Goal: Task Accomplishment & Management: Use online tool/utility

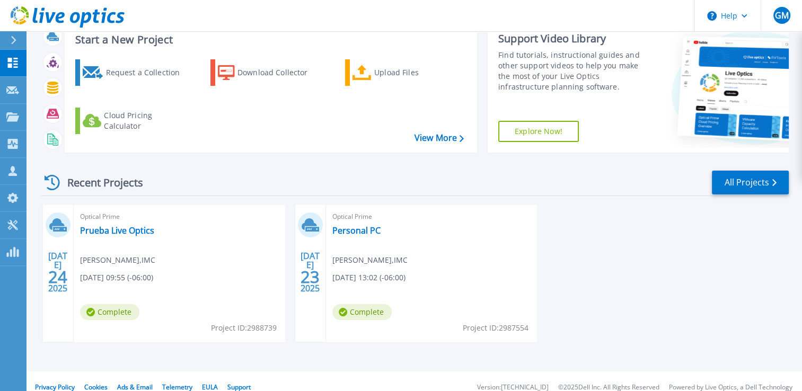
scroll to position [82, 0]
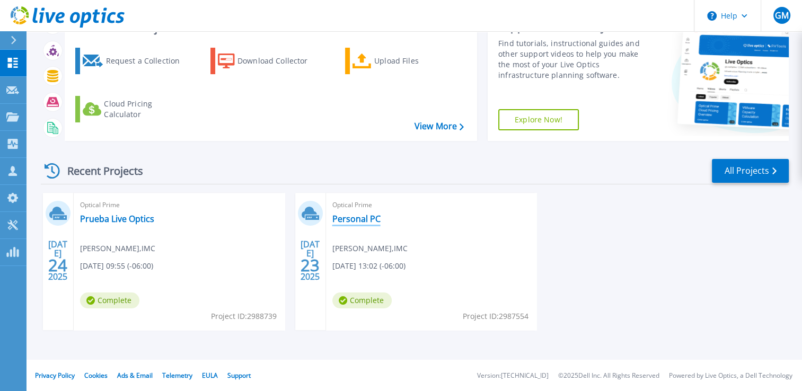
click at [364, 222] on link "Personal PC" at bounding box center [356, 219] width 48 height 11
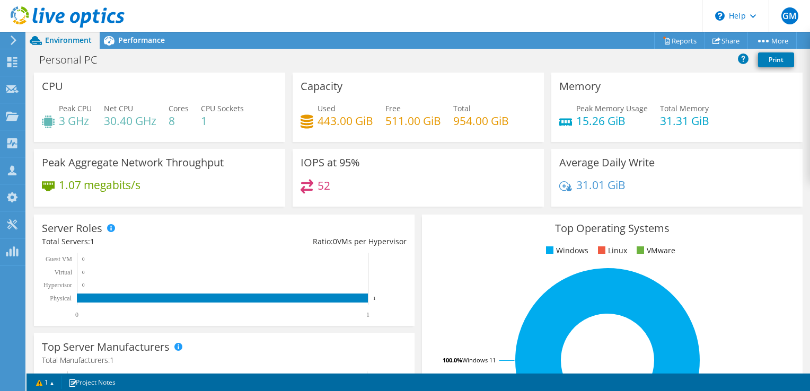
click at [330, 187] on div "52" at bounding box center [417, 190] width 235 height 23
click at [164, 35] on div "Performance" at bounding box center [136, 40] width 73 height 17
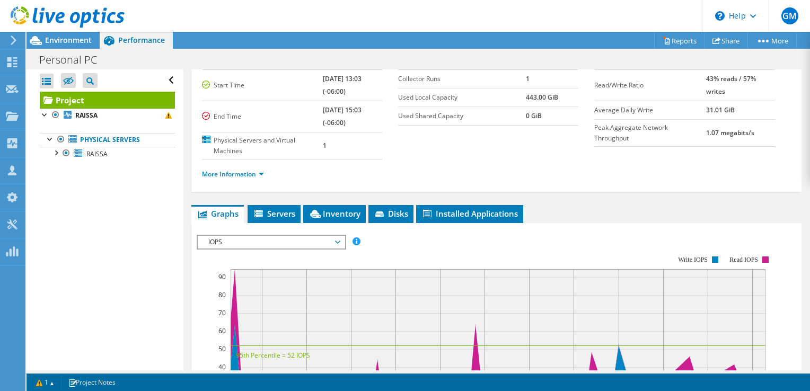
scroll to position [66, 0]
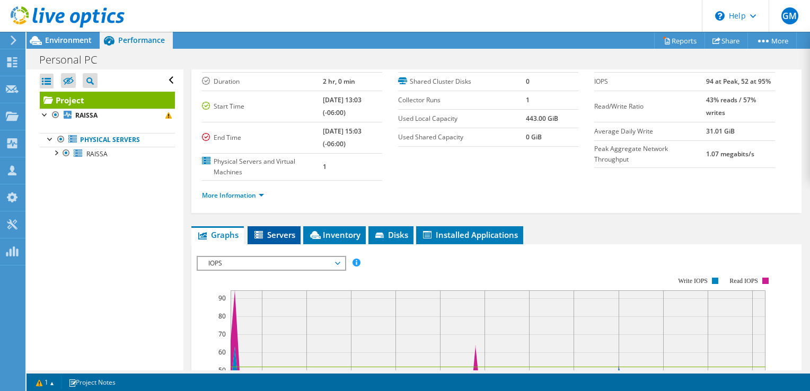
click at [298, 237] on li "Servers" at bounding box center [273, 235] width 53 height 18
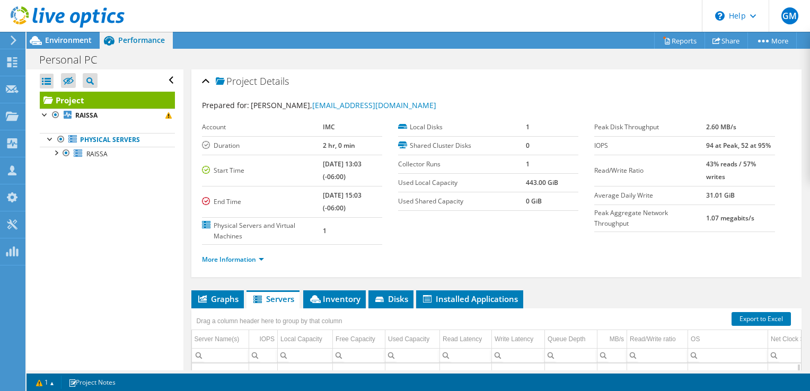
scroll to position [0, 0]
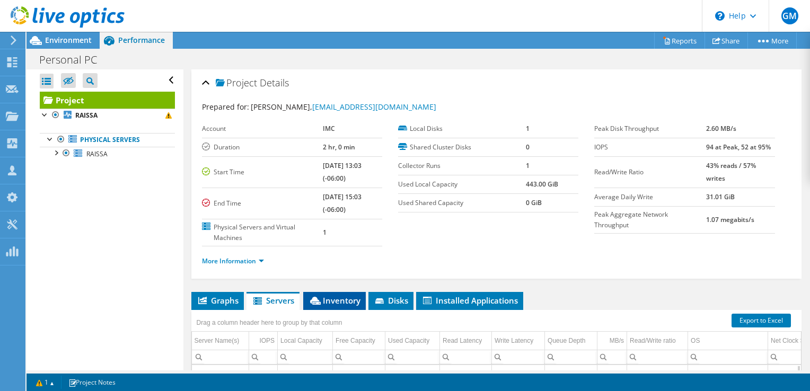
click at [344, 292] on li "Inventory" at bounding box center [334, 301] width 63 height 18
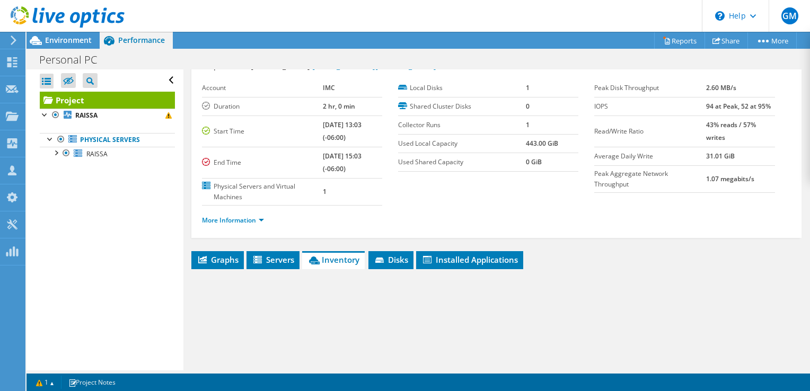
scroll to position [203, 0]
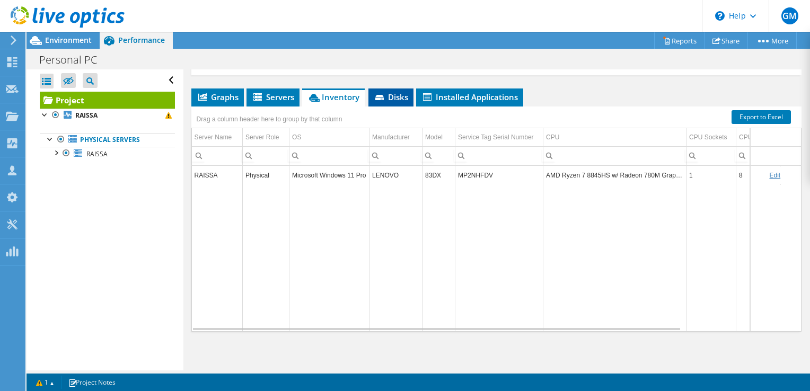
click at [385, 103] on li "Disks" at bounding box center [390, 97] width 45 height 18
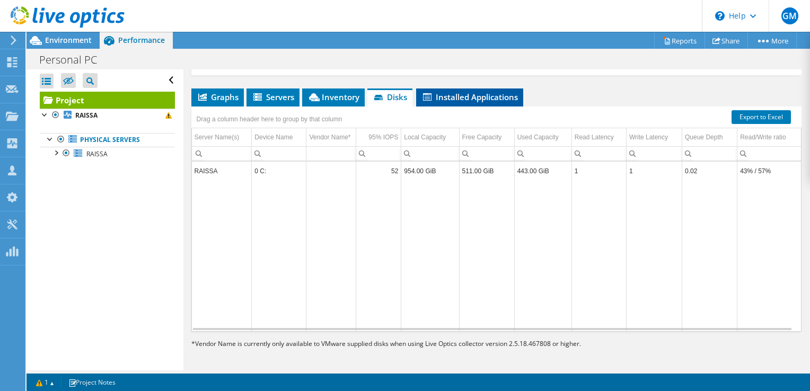
click at [431, 98] on span "Installed Applications" at bounding box center [469, 97] width 96 height 11
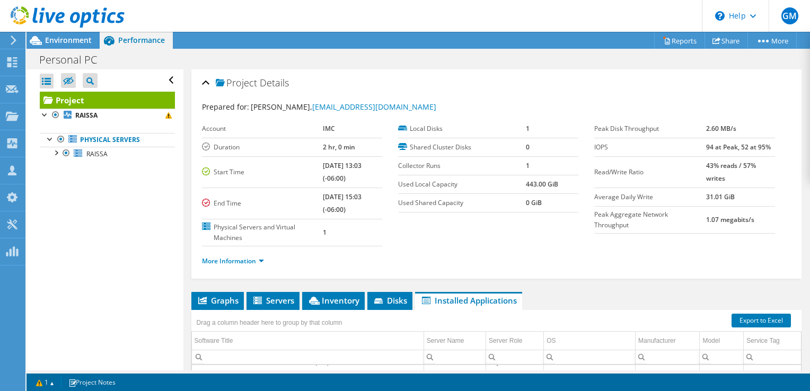
scroll to position [1819, 0]
click at [48, 110] on div at bounding box center [45, 114] width 11 height 11
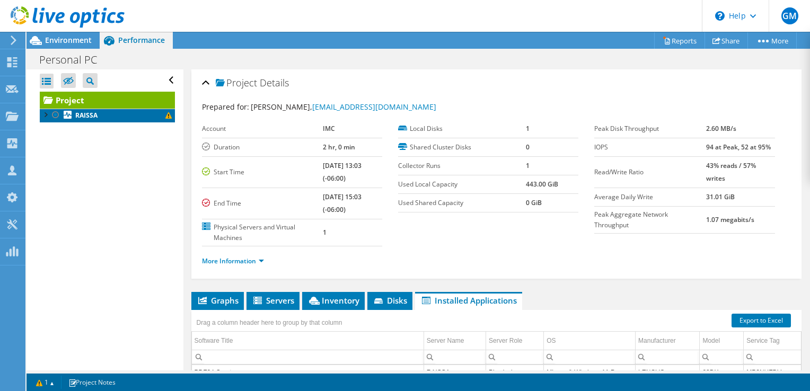
click at [46, 120] on link "RAISSA" at bounding box center [107, 116] width 135 height 14
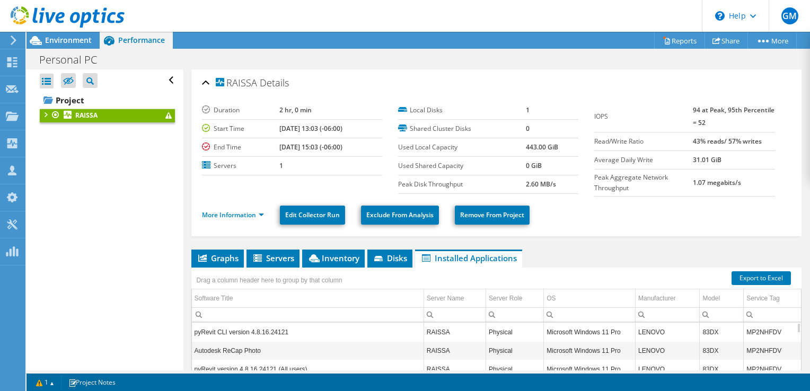
click at [59, 116] on div at bounding box center [55, 115] width 11 height 13
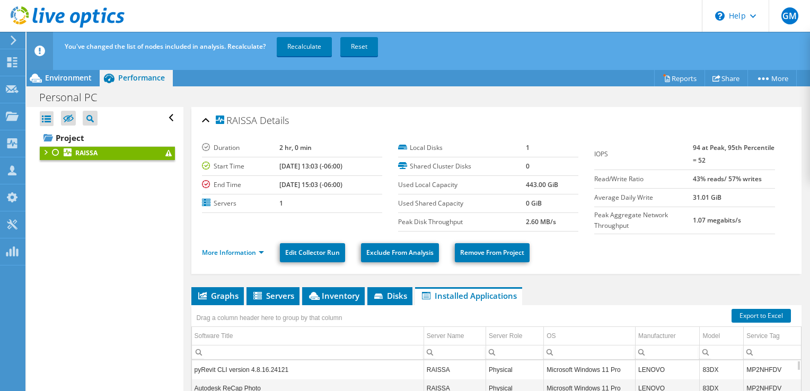
click at [42, 152] on div at bounding box center [45, 151] width 11 height 11
click at [53, 157] on div at bounding box center [55, 152] width 11 height 13
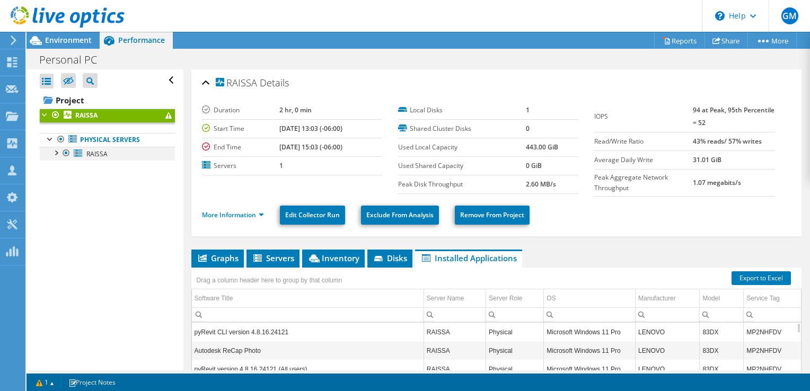
click at [55, 153] on div at bounding box center [55, 152] width 11 height 11
click at [60, 181] on div at bounding box center [61, 179] width 11 height 11
click at [55, 155] on div at bounding box center [55, 152] width 11 height 11
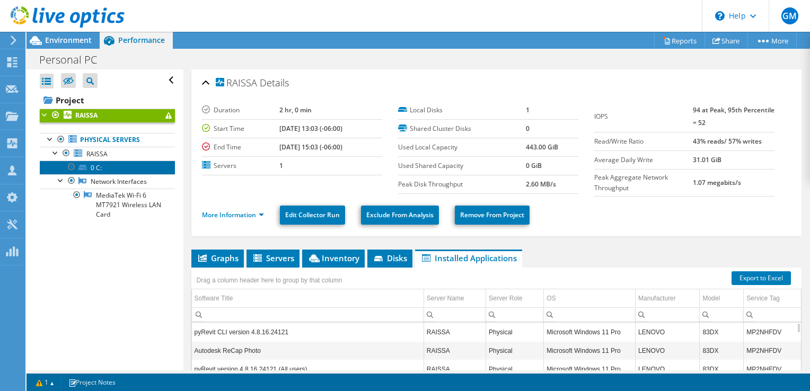
click at [118, 170] on link "0 C:" at bounding box center [107, 168] width 135 height 14
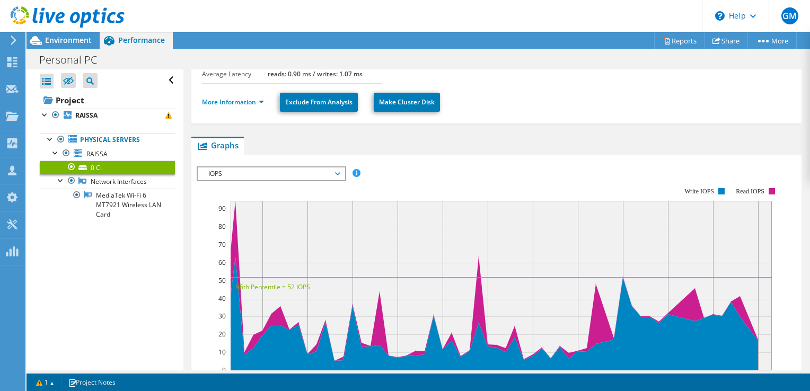
scroll to position [0, 0]
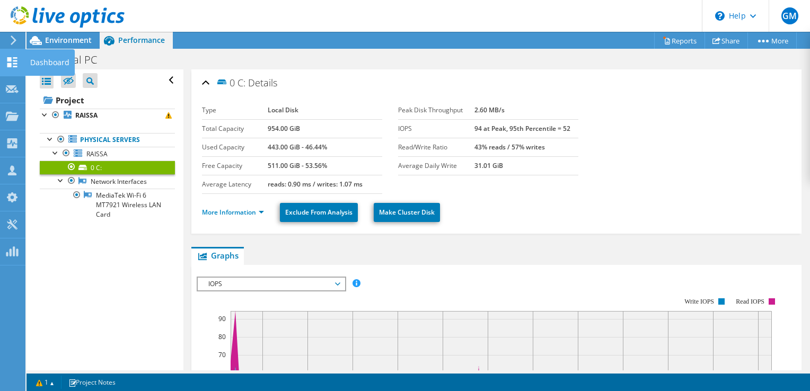
click at [29, 66] on div "Dashboard" at bounding box center [50, 62] width 50 height 26
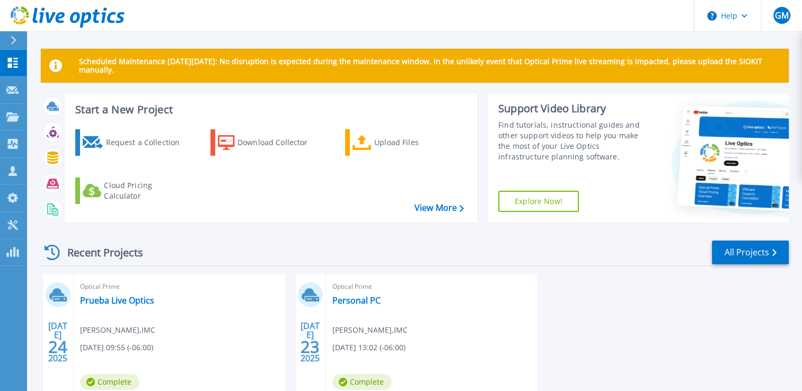
click at [562, 202] on link "Explore Now!" at bounding box center [538, 201] width 81 height 21
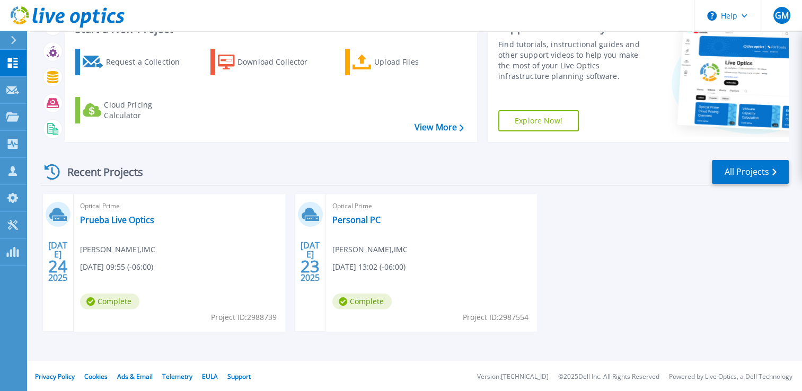
scroll to position [82, 0]
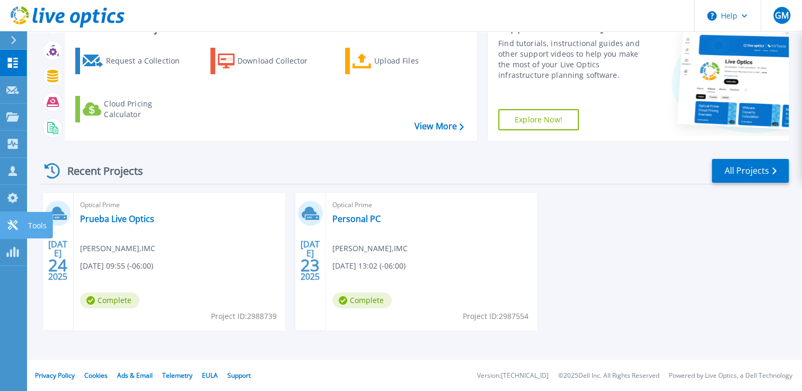
click at [23, 223] on link "Tools Tools" at bounding box center [13, 225] width 26 height 27
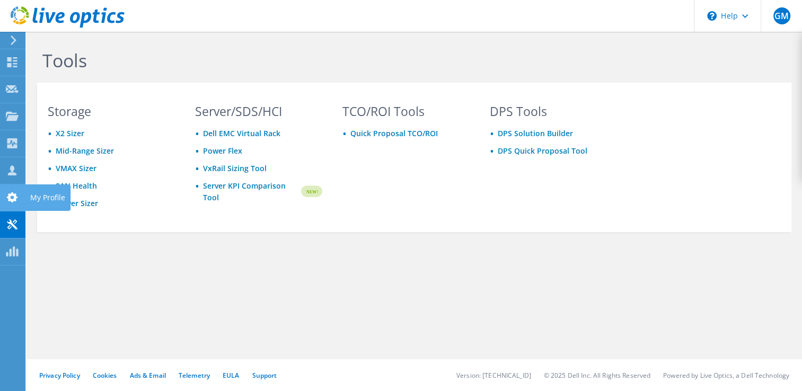
click at [46, 201] on div "My Profile" at bounding box center [48, 197] width 46 height 26
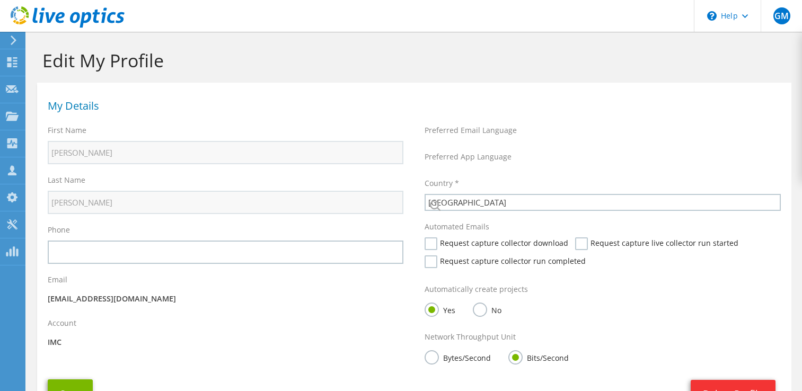
select select "159"
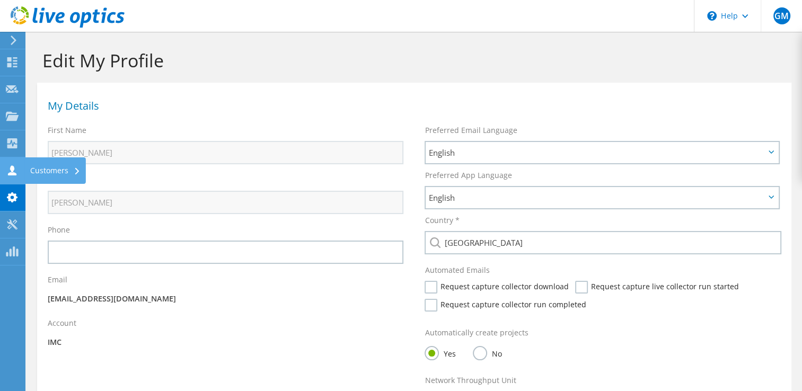
click at [37, 172] on div "Customers" at bounding box center [55, 170] width 61 height 26
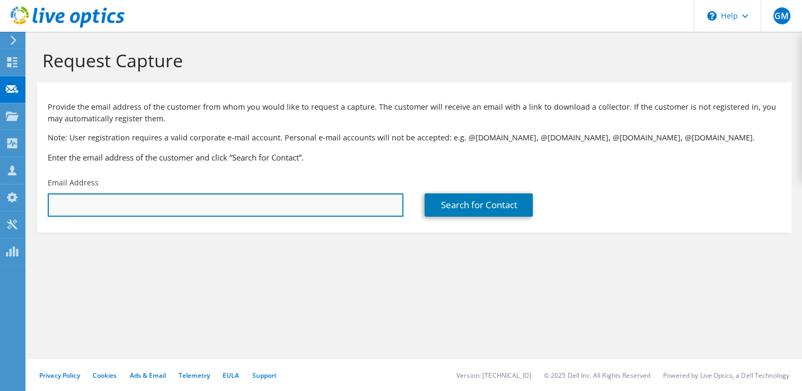
click at [123, 208] on input "text" at bounding box center [225, 204] width 355 height 23
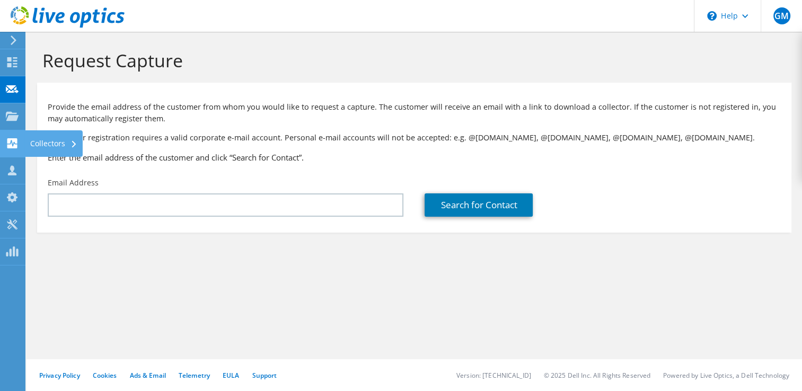
click at [55, 143] on div "Collectors" at bounding box center [54, 143] width 58 height 26
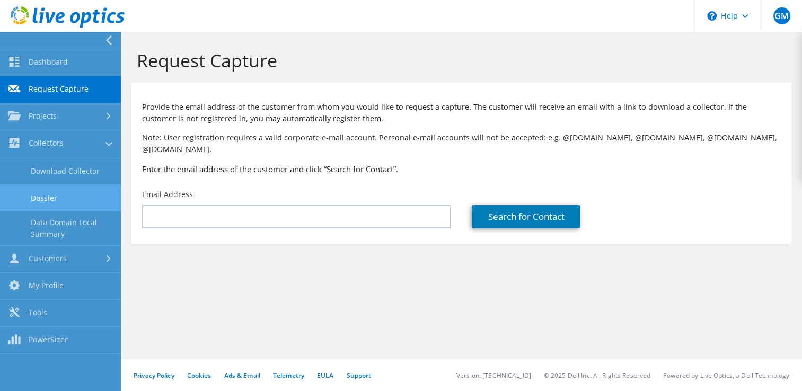
click at [75, 199] on link "Dossier" at bounding box center [60, 197] width 121 height 27
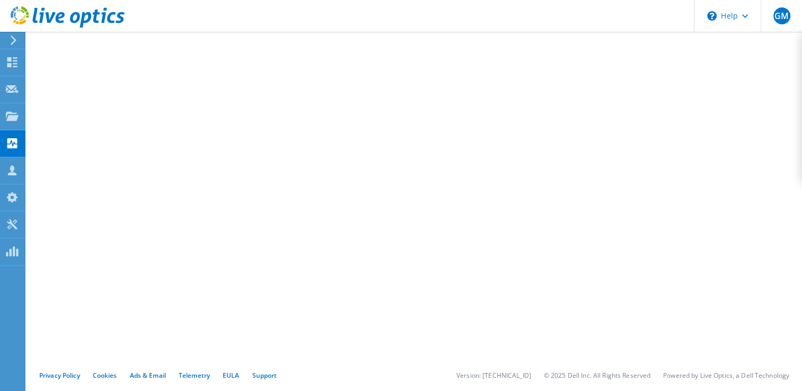
click at [11, 36] on icon at bounding box center [14, 40] width 8 height 10
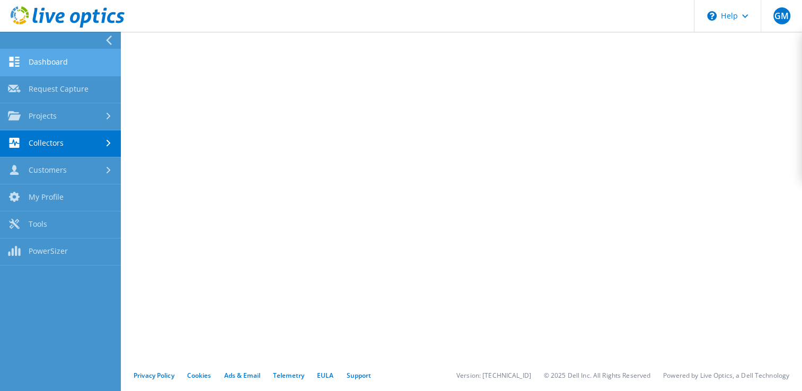
click at [49, 56] on link "Dashboard" at bounding box center [60, 62] width 121 height 27
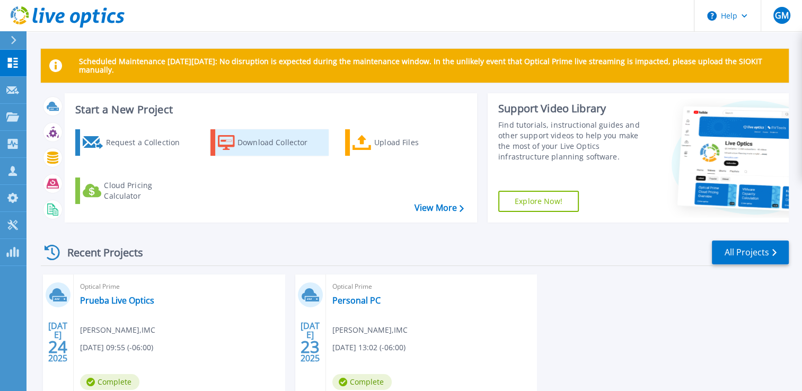
click at [272, 151] on div "Download Collector" at bounding box center [279, 142] width 85 height 21
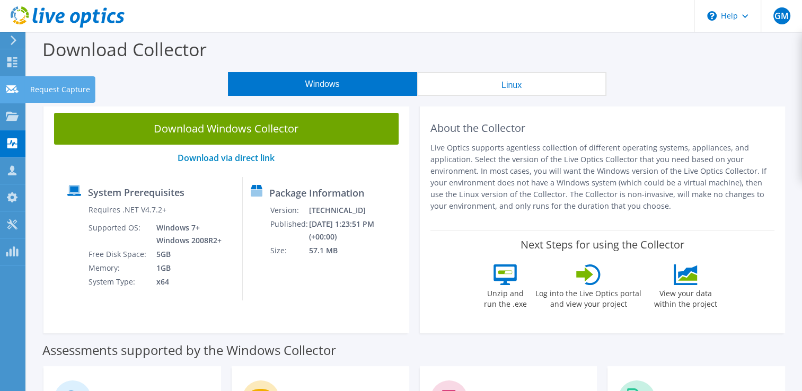
click at [68, 99] on div "Request Capture" at bounding box center [60, 89] width 70 height 26
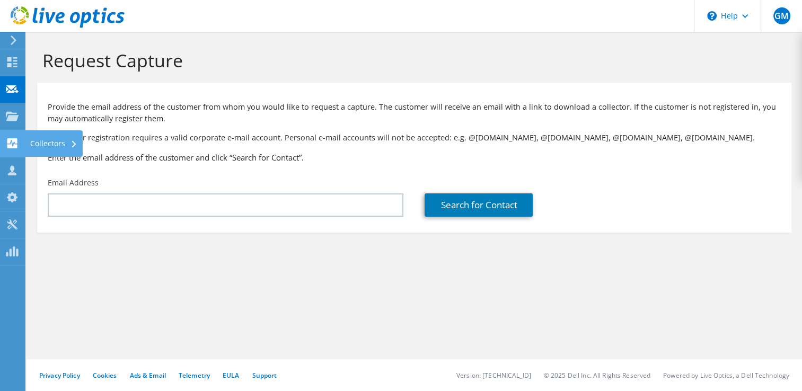
click at [58, 147] on div "Collectors" at bounding box center [54, 143] width 58 height 26
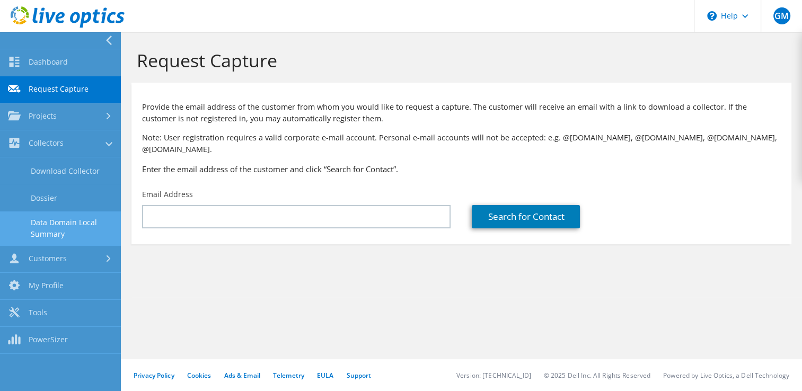
click at [68, 228] on link "Data Domain Local Summary" at bounding box center [60, 228] width 121 height 34
